Goal: Task Accomplishment & Management: Use online tool/utility

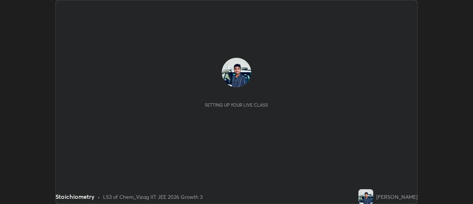
scroll to position [204, 473]
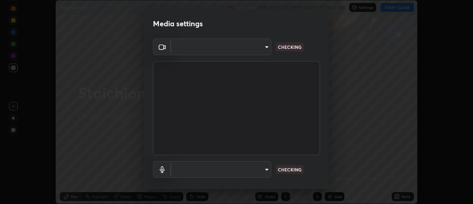
type input "a160d1f8b9ea6b96284e5021699d908bde422b674241d301862b99b2bba0666c"
type input "default"
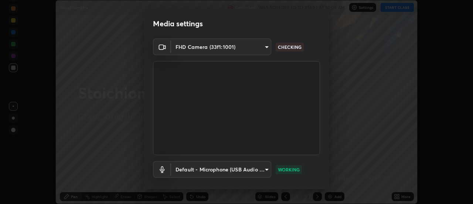
scroll to position [39, 0]
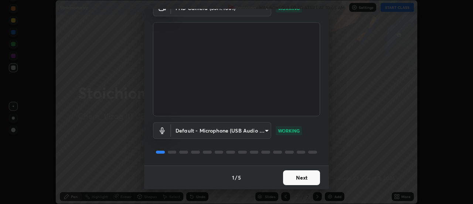
click at [285, 177] on button "Next" at bounding box center [301, 177] width 37 height 15
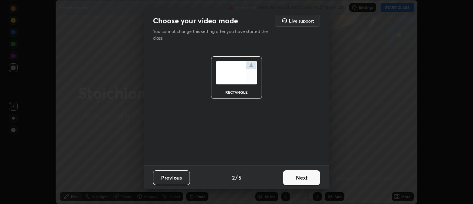
scroll to position [0, 0]
click at [290, 177] on button "Next" at bounding box center [301, 177] width 37 height 15
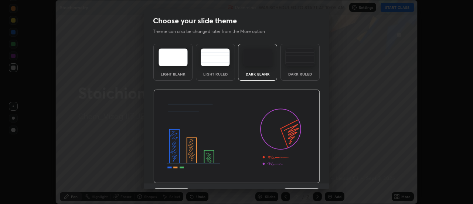
scroll to position [18, 0]
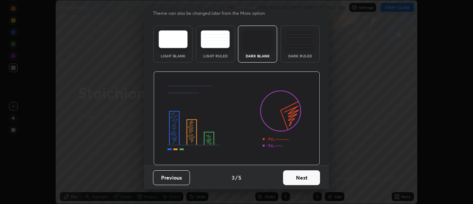
click at [295, 173] on button "Next" at bounding box center [301, 177] width 37 height 15
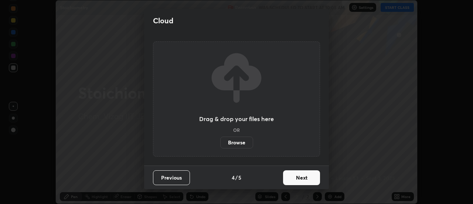
click at [290, 175] on button "Next" at bounding box center [301, 177] width 37 height 15
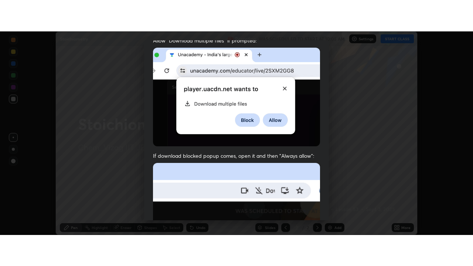
scroll to position [190, 0]
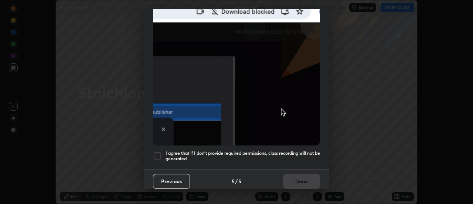
click at [158, 153] on div at bounding box center [157, 155] width 9 height 9
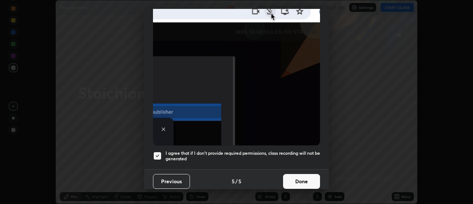
click at [291, 177] on button "Done" at bounding box center [301, 181] width 37 height 15
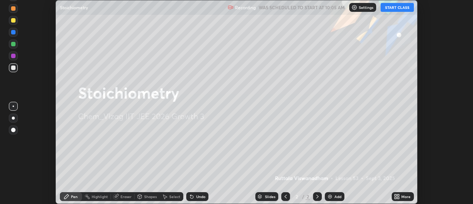
click at [392, 6] on button "START CLASS" at bounding box center [397, 7] width 33 height 9
click at [399, 195] on icon at bounding box center [399, 195] width 2 height 2
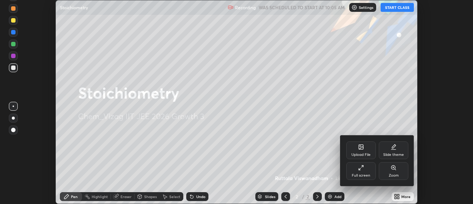
click at [361, 169] on icon at bounding box center [361, 167] width 6 height 6
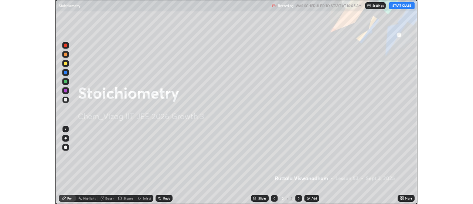
scroll to position [266, 473]
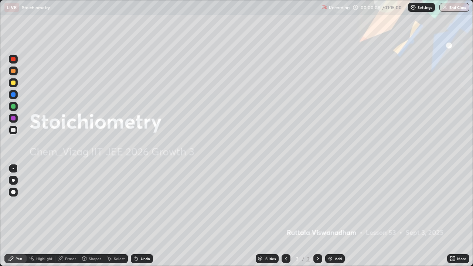
click at [333, 203] on div "Add" at bounding box center [335, 258] width 20 height 9
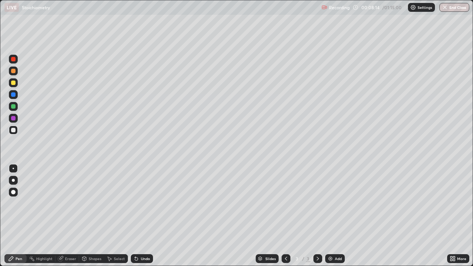
click at [111, 203] on icon at bounding box center [109, 259] width 6 height 6
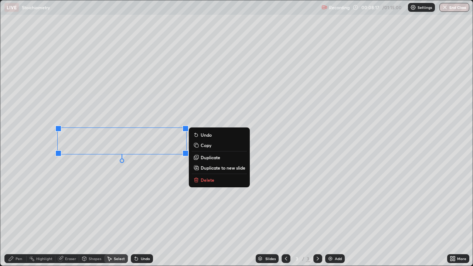
click at [88, 190] on div "0 ° Undo Copy Duplicate Duplicate to new slide Delete" at bounding box center [236, 132] width 472 height 265
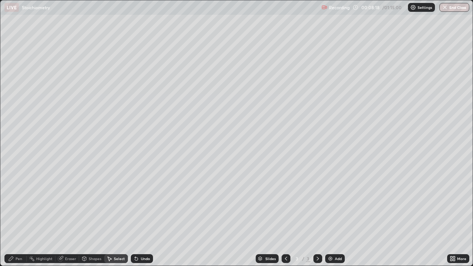
click at [20, 203] on div "Pen" at bounding box center [15, 258] width 22 height 9
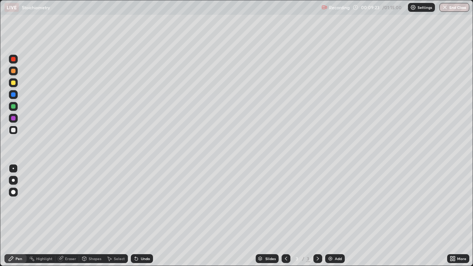
click at [43, 203] on div "Highlight" at bounding box center [44, 259] width 16 height 4
click at [64, 203] on div "Eraser" at bounding box center [67, 258] width 24 height 9
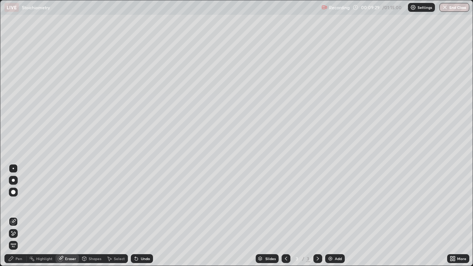
click at [12, 203] on icon at bounding box center [11, 258] width 4 height 4
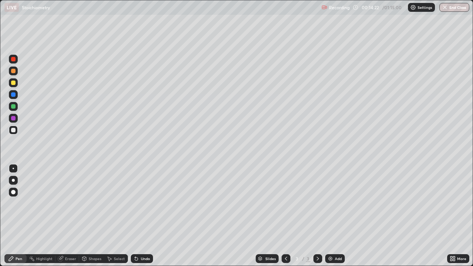
click at [335, 203] on div "Add" at bounding box center [338, 259] width 7 height 4
click at [142, 203] on div "Undo" at bounding box center [142, 258] width 22 height 9
click at [141, 203] on div "Undo" at bounding box center [145, 259] width 9 height 4
click at [139, 203] on div "Undo" at bounding box center [142, 258] width 22 height 9
click at [140, 203] on div "Undo" at bounding box center [142, 258] width 22 height 9
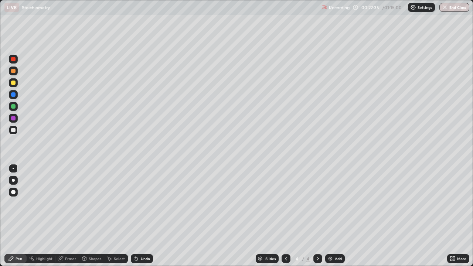
click at [334, 203] on div "Add" at bounding box center [335, 258] width 20 height 9
click at [13, 83] on div at bounding box center [13, 83] width 4 height 4
click at [14, 130] on div at bounding box center [13, 130] width 4 height 4
click at [14, 131] on div at bounding box center [13, 130] width 4 height 4
click at [14, 83] on div at bounding box center [13, 83] width 4 height 4
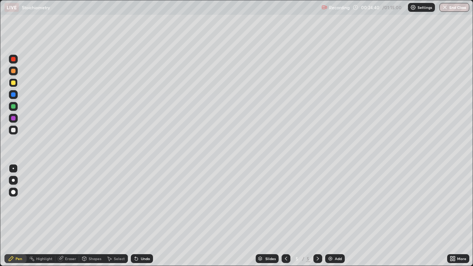
click at [146, 203] on div "Undo" at bounding box center [145, 259] width 9 height 4
click at [147, 203] on div "Undo" at bounding box center [145, 259] width 9 height 4
click at [146, 203] on div "Undo" at bounding box center [145, 259] width 9 height 4
click at [147, 203] on div "Undo" at bounding box center [145, 259] width 9 height 4
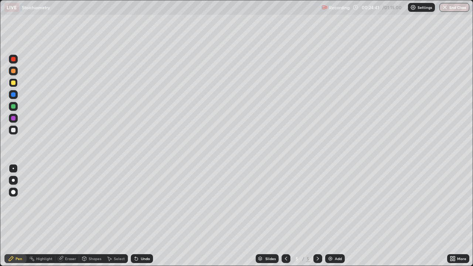
click at [147, 203] on div "Undo" at bounding box center [145, 259] width 9 height 4
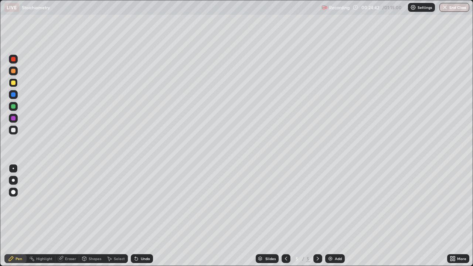
click at [147, 203] on div "Undo" at bounding box center [145, 259] width 9 height 4
click at [17, 128] on div at bounding box center [13, 130] width 9 height 9
click at [141, 203] on div "Undo" at bounding box center [145, 259] width 9 height 4
click at [142, 203] on div "Undo" at bounding box center [142, 258] width 22 height 9
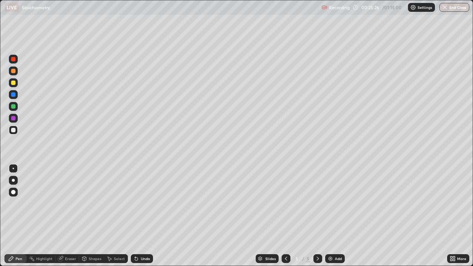
click at [143, 203] on div "Undo" at bounding box center [142, 258] width 22 height 9
click at [146, 203] on div "Undo" at bounding box center [142, 258] width 22 height 9
click at [333, 203] on div "Add" at bounding box center [335, 258] width 20 height 9
click at [282, 203] on div at bounding box center [286, 258] width 9 height 9
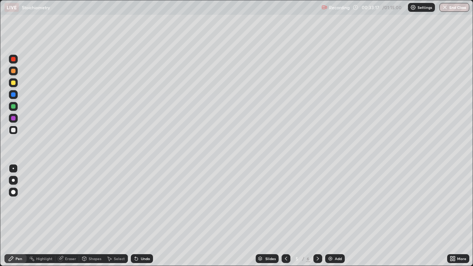
click at [317, 203] on icon at bounding box center [318, 259] width 6 height 6
click at [316, 203] on icon at bounding box center [318, 259] width 6 height 6
click at [335, 203] on div "Add" at bounding box center [338, 259] width 7 height 4
click at [118, 203] on div "Select" at bounding box center [119, 259] width 11 height 4
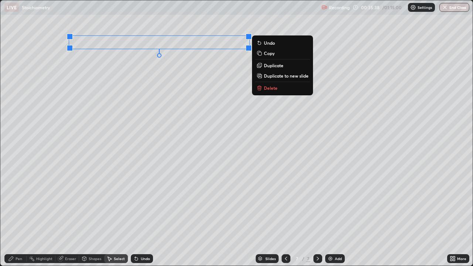
click at [264, 88] on p "Delete" at bounding box center [271, 88] width 14 height 6
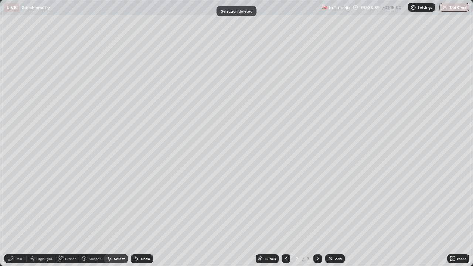
click at [19, 203] on div "Pen" at bounding box center [19, 259] width 7 height 4
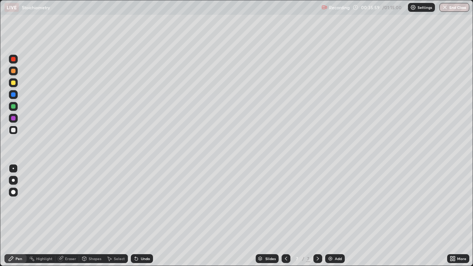
click at [285, 203] on icon at bounding box center [286, 259] width 6 height 6
click at [316, 203] on div at bounding box center [317, 258] width 9 height 9
click at [316, 203] on icon at bounding box center [318, 259] width 6 height 6
click at [141, 203] on div "Undo" at bounding box center [145, 259] width 9 height 4
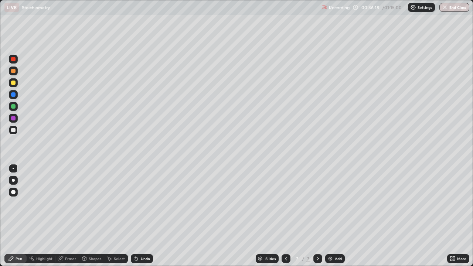
click at [137, 203] on icon at bounding box center [136, 259] width 6 height 6
click at [141, 203] on div "Undo" at bounding box center [145, 259] width 9 height 4
click at [142, 203] on div "Undo" at bounding box center [145, 259] width 9 height 4
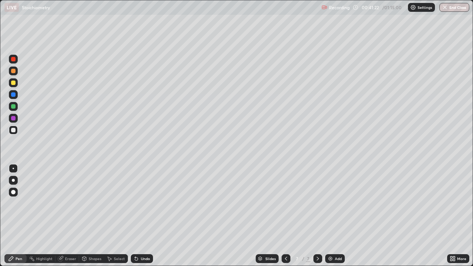
click at [336, 203] on div "Add" at bounding box center [335, 258] width 20 height 9
click at [11, 79] on div at bounding box center [13, 82] width 9 height 9
click at [138, 203] on div "Undo" at bounding box center [142, 258] width 22 height 9
click at [141, 203] on div "Undo" at bounding box center [145, 259] width 9 height 4
click at [142, 203] on div "Undo" at bounding box center [145, 259] width 9 height 4
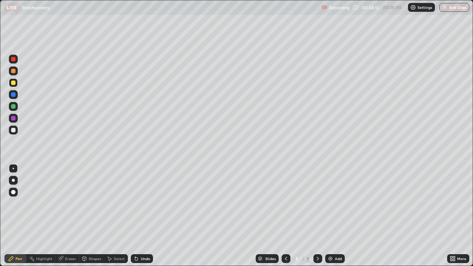
click at [142, 203] on div "Undo" at bounding box center [145, 259] width 9 height 4
click at [13, 129] on div at bounding box center [13, 130] width 4 height 4
click at [138, 203] on icon at bounding box center [136, 259] width 6 height 6
click at [141, 203] on div "Undo" at bounding box center [145, 259] width 9 height 4
click at [142, 203] on div "Undo" at bounding box center [142, 258] width 22 height 9
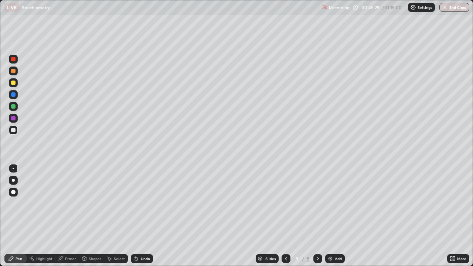
click at [145, 203] on div "Undo" at bounding box center [142, 258] width 22 height 9
click at [144, 203] on div "Undo" at bounding box center [142, 258] width 22 height 9
click at [141, 203] on div "Undo" at bounding box center [145, 259] width 9 height 4
click at [139, 203] on div "Undo" at bounding box center [142, 258] width 22 height 9
click at [335, 203] on div "Add" at bounding box center [338, 259] width 7 height 4
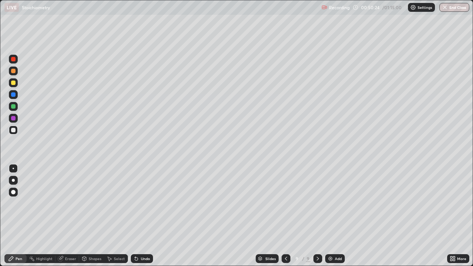
click at [12, 84] on div at bounding box center [13, 83] width 4 height 4
click at [138, 203] on div "Undo" at bounding box center [142, 258] width 22 height 9
click at [13, 129] on div at bounding box center [13, 130] width 4 height 4
click at [116, 203] on div "Select" at bounding box center [119, 259] width 11 height 4
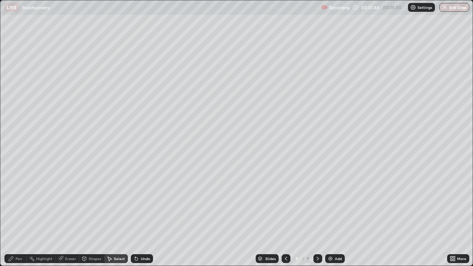
click at [117, 203] on div "Select" at bounding box center [119, 259] width 11 height 4
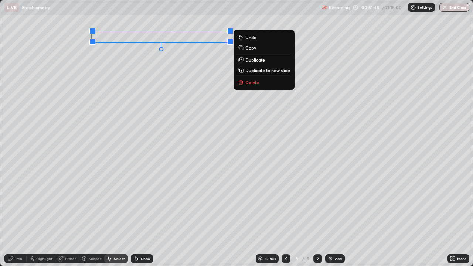
click at [251, 60] on p "Duplicate" at bounding box center [255, 60] width 20 height 6
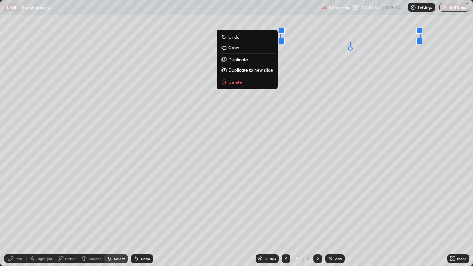
click at [308, 114] on div "0 ° Undo Copy Duplicate Duplicate to new slide Delete" at bounding box center [236, 132] width 472 height 265
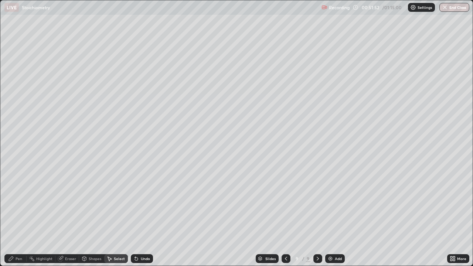
click at [17, 203] on div "Pen" at bounding box center [19, 259] width 7 height 4
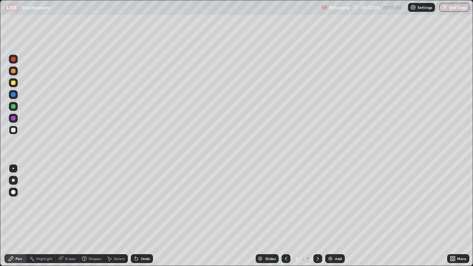
click at [14, 95] on div at bounding box center [13, 94] width 4 height 4
click at [14, 127] on div at bounding box center [13, 130] width 9 height 9
click at [139, 203] on div "Undo" at bounding box center [142, 258] width 22 height 9
click at [139, 203] on div "Undo" at bounding box center [140, 258] width 25 height 15
click at [144, 203] on div "Undo" at bounding box center [142, 258] width 22 height 9
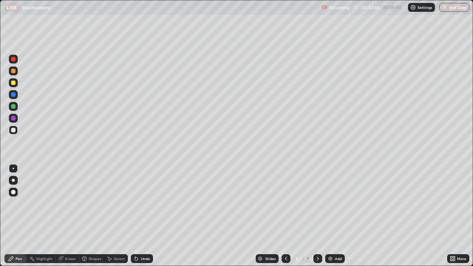
click at [141, 203] on div "Undo" at bounding box center [145, 259] width 9 height 4
click at [14, 95] on div at bounding box center [13, 94] width 4 height 4
click at [14, 127] on div at bounding box center [13, 130] width 9 height 9
click at [137, 203] on icon at bounding box center [136, 259] width 6 height 6
click at [139, 203] on div "Undo" at bounding box center [142, 258] width 22 height 9
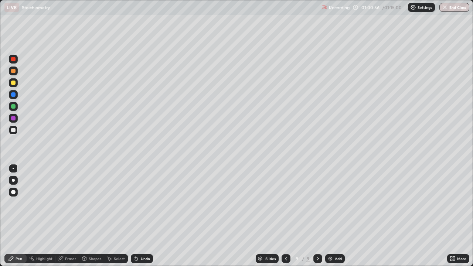
click at [333, 203] on img at bounding box center [330, 259] width 6 height 6
click at [455, 203] on icon at bounding box center [454, 257] width 2 height 2
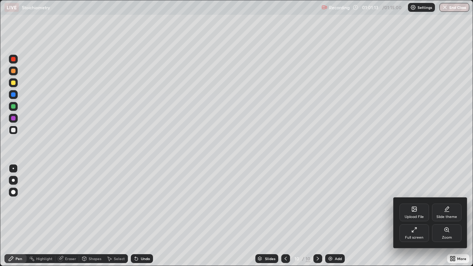
click at [406, 203] on div "Full screen" at bounding box center [414, 233] width 30 height 18
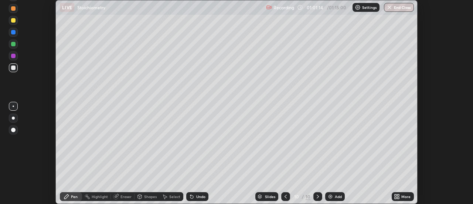
scroll to position [36751, 36481]
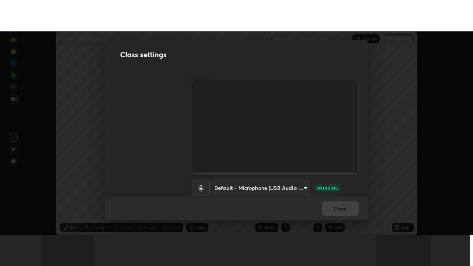
scroll to position [23, 0]
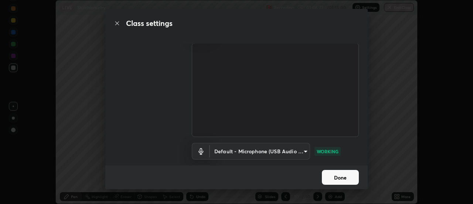
click at [334, 174] on button "Done" at bounding box center [340, 177] width 37 height 15
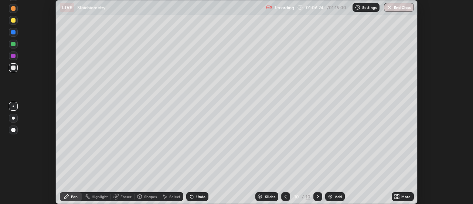
click at [398, 195] on icon at bounding box center [399, 195] width 2 height 2
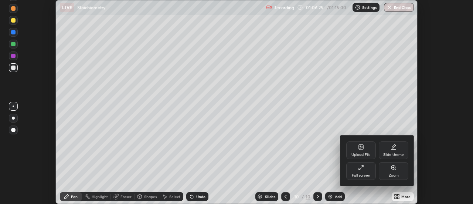
click at [361, 171] on div "Full screen" at bounding box center [361, 171] width 30 height 18
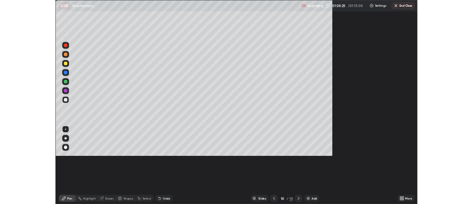
scroll to position [266, 473]
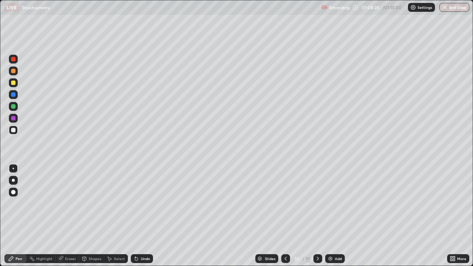
click at [44, 203] on div "Highlight" at bounding box center [44, 259] width 16 height 4
click at [65, 203] on div "Eraser" at bounding box center [70, 259] width 11 height 4
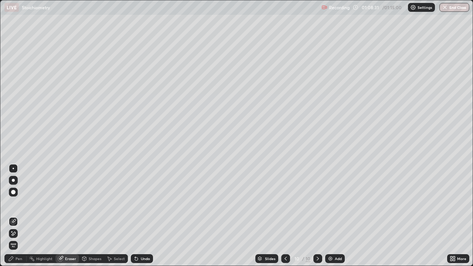
click at [18, 203] on div "Pen" at bounding box center [19, 259] width 7 height 4
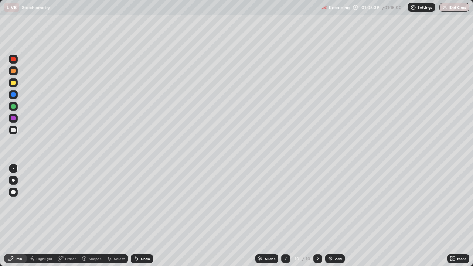
click at [92, 203] on div "Shapes" at bounding box center [95, 259] width 13 height 4
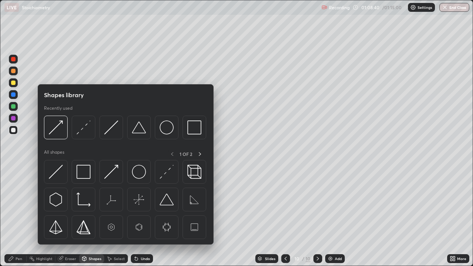
click at [68, 203] on div "Eraser" at bounding box center [70, 259] width 11 height 4
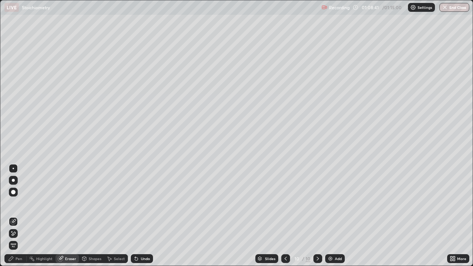
click at [21, 203] on div "Pen" at bounding box center [19, 259] width 7 height 4
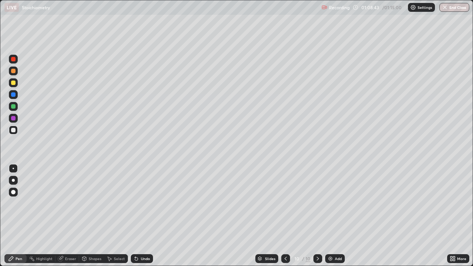
click at [16, 203] on div "Pen" at bounding box center [19, 259] width 7 height 4
click at [41, 203] on div "Highlight" at bounding box center [44, 259] width 16 height 4
click at [67, 203] on div "Eraser" at bounding box center [70, 259] width 11 height 4
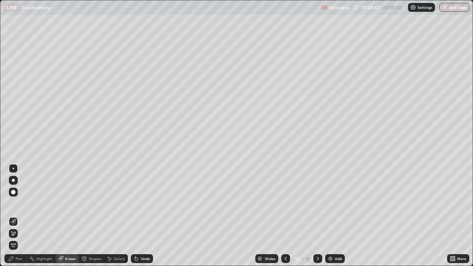
click at [18, 203] on div "Pen" at bounding box center [19, 259] width 7 height 4
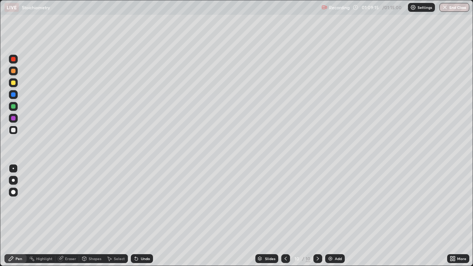
click at [142, 203] on div "Undo" at bounding box center [142, 258] width 22 height 9
click at [138, 203] on icon at bounding box center [136, 259] width 6 height 6
click at [68, 203] on div "Eraser" at bounding box center [70, 259] width 11 height 4
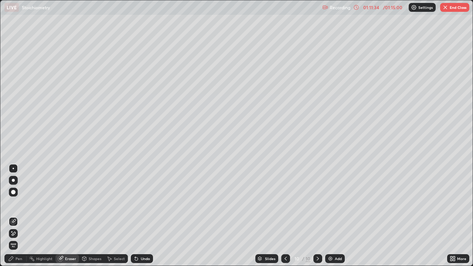
click at [18, 203] on div "Pen" at bounding box center [19, 259] width 7 height 4
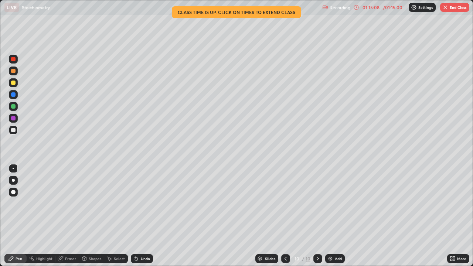
click at [446, 11] on button "End Class" at bounding box center [454, 7] width 29 height 9
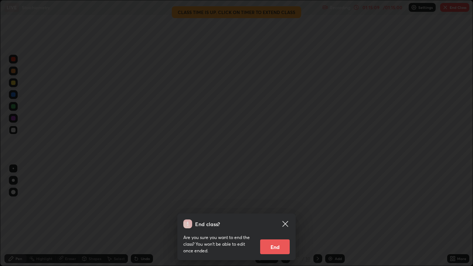
click at [271, 203] on button "End" at bounding box center [275, 246] width 30 height 15
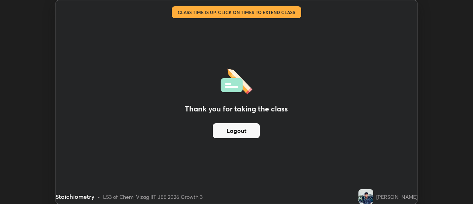
scroll to position [36751, 36481]
